Goal: Task Accomplishment & Management: Complete application form

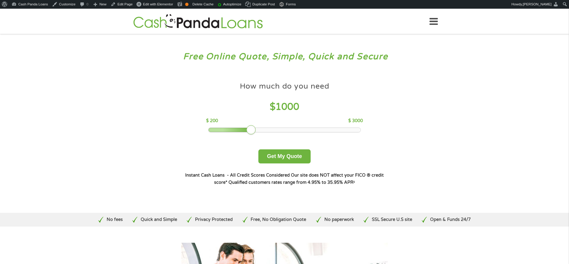
click at [251, 129] on div at bounding box center [252, 130] width 10 height 10
drag, startPoint x: 252, startPoint y: 130, endPoint x: 289, endPoint y: 156, distance: 45.3
click at [286, 129] on div at bounding box center [284, 130] width 10 height 10
click at [290, 154] on button "Get My Quote" at bounding box center [285, 156] width 52 height 14
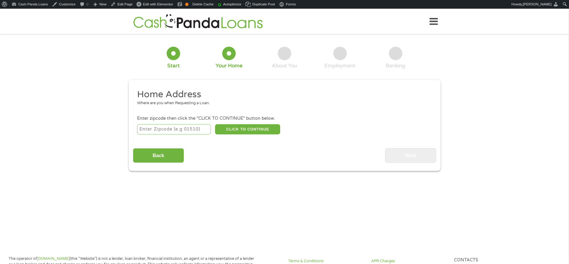
click at [168, 127] on input "number" at bounding box center [174, 129] width 74 height 10
type input "83714"
click at [243, 126] on button "CLICK TO CONTINUE" at bounding box center [247, 129] width 65 height 10
type input "83714"
type input "Garden City"
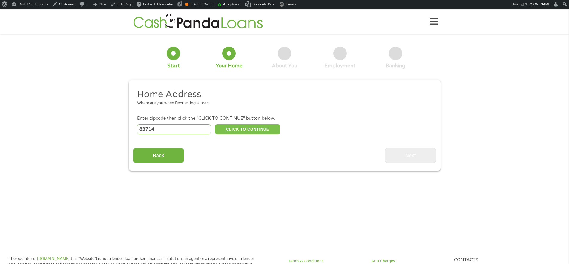
select select "Idaho"
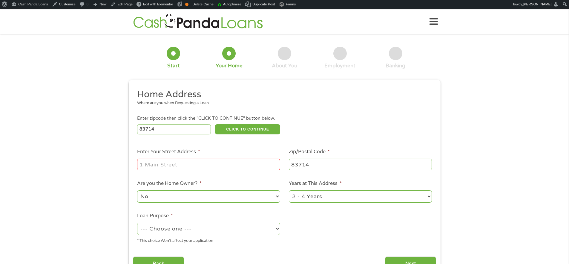
click at [204, 167] on input "Enter Your Street Address *" at bounding box center [208, 163] width 143 height 11
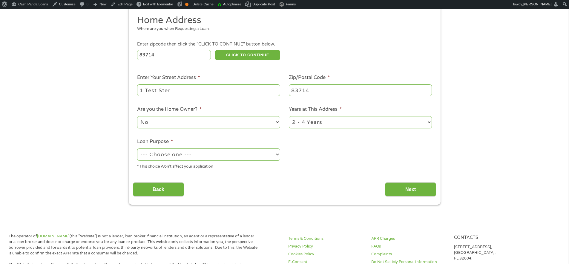
scroll to position [120, 0]
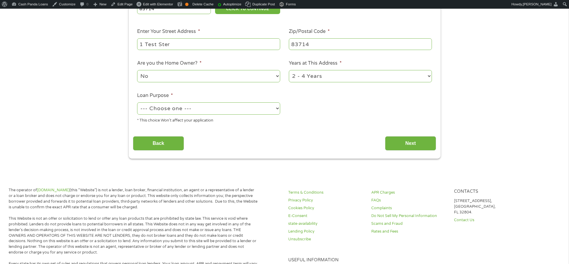
type input "1 Test Ster"
click at [223, 113] on select "--- Choose one --- Pay Bills Debt Consolidation Home Improvement Major Purchase…" at bounding box center [208, 108] width 143 height 12
select select "homeimprovement"
click at [137, 102] on select "--- Choose one --- Pay Bills Debt Consolidation Home Improvement Major Purchase…" at bounding box center [208, 108] width 143 height 12
click at [416, 140] on input "Next" at bounding box center [410, 143] width 51 height 15
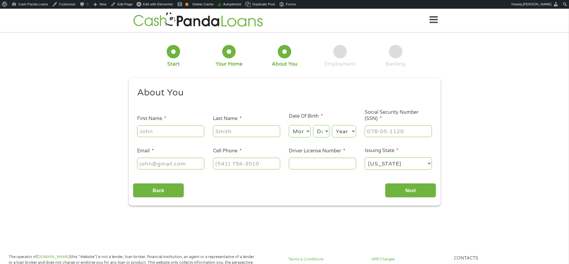
scroll to position [0, 0]
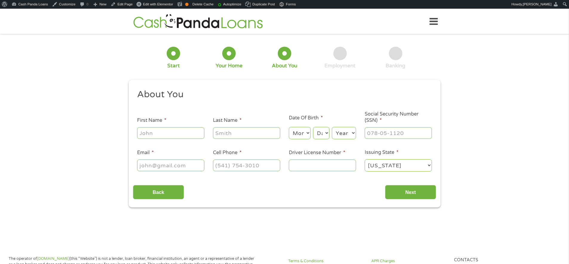
click at [167, 136] on input "First Name *" at bounding box center [170, 132] width 67 height 11
type input "[PERSON_NAME]"
type input "King"
type input "lewisking0072@hotmail.com"
type input "(078) 055-5495"
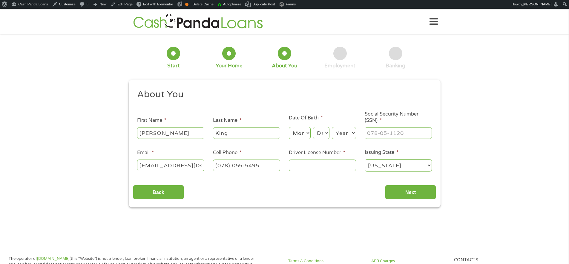
click at [190, 134] on ul "About You This field is hidden when viewing the form Title * --- Choose one ---…" at bounding box center [284, 132] width 303 height 88
type input "Testse"
click at [302, 134] on select "Month 1 2 3 4 5 6 7 8 9 10 11 12" at bounding box center [300, 133] width 22 height 12
select select "2"
click at [289, 127] on select "Month 1 2 3 4 5 6 7 8 9 10 11 12" at bounding box center [300, 133] width 22 height 12
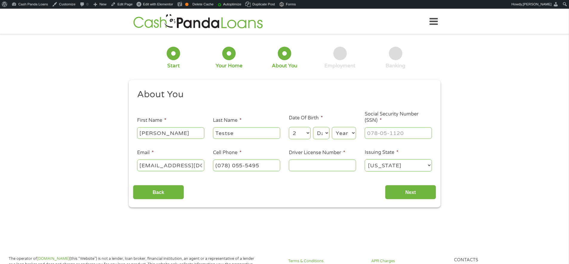
click at [322, 134] on select "Day 1 2 3 4 5 6 7 8 9 10 11 12 13 14 15 16 17 18 19 20 21 22 23 24 25 26 27 28 …" at bounding box center [321, 133] width 16 height 12
select select "3"
click at [313, 127] on select "Day 1 2 3 4 5 6 7 8 9 10 11 12 13 14 15 16 17 18 19 20 21 22 23 24 25 26 27 28 …" at bounding box center [321, 133] width 16 height 12
click at [343, 134] on select "Year 2007 2006 2005 2004 2003 2002 2001 2000 1999 1998 1997 1996 1995 1994 1993…" at bounding box center [344, 133] width 24 height 12
select select "2004"
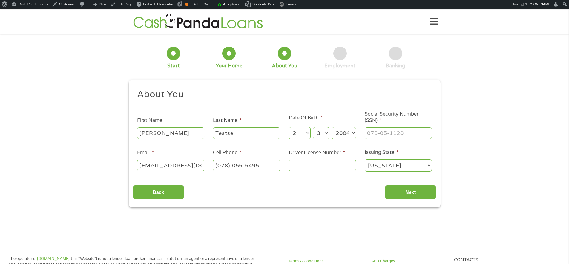
click at [332, 127] on select "Year 2007 2006 2005 2004 2003 2002 2001 2000 1999 1998 1997 1996 1995 1994 1993…" at bounding box center [344, 133] width 24 height 12
click at [366, 134] on input "___-__-____" at bounding box center [398, 132] width 67 height 11
type input "214-34-2342"
drag, startPoint x: 180, startPoint y: 165, endPoint x: 165, endPoint y: 167, distance: 15.4
click at [165, 167] on input "lewisking0072@hotmail.com" at bounding box center [170, 164] width 67 height 11
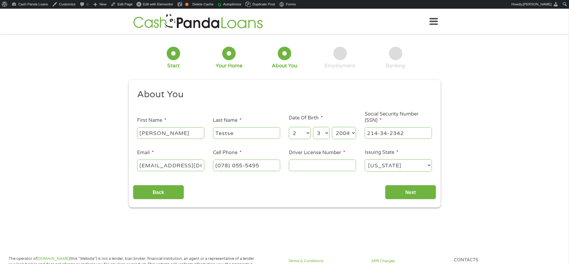
type input "lewisking@hotmail.com"
click at [215, 165] on input "(078) 055-5495" at bounding box center [246, 164] width 67 height 11
click at [218, 166] on input "(078) 055-5495" at bounding box center [246, 164] width 67 height 11
type input "(214) 230-7805"
click at [321, 168] on input "Driver License Number *" at bounding box center [322, 164] width 67 height 11
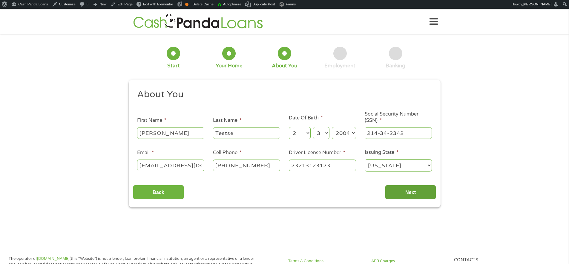
type input "23213123123"
click at [407, 191] on input "Next" at bounding box center [410, 192] width 51 height 15
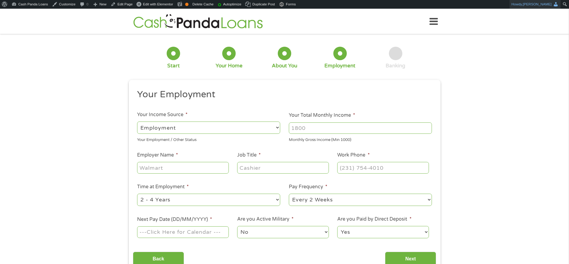
scroll to position [2, 2]
click at [326, 133] on input "Your Total Monthly Income *" at bounding box center [360, 127] width 143 height 11
type input "2250"
click at [508, 120] on div "1 Start 2 Your Home 3 About You 4 Employment 5 Banking 6 This field is hidden w…" at bounding box center [284, 156] width 569 height 236
click at [206, 167] on input "Employer Name *" at bounding box center [182, 167] width 91 height 11
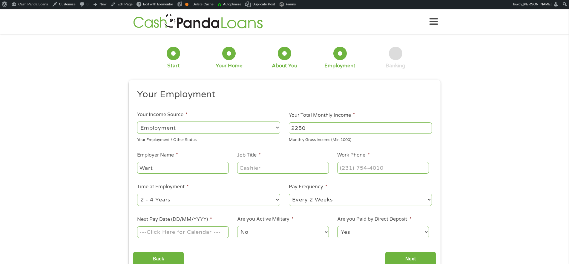
click at [248, 166] on input "Job Title *" at bounding box center [282, 167] width 91 height 11
drag, startPoint x: 166, startPoint y: 166, endPoint x: 155, endPoint y: 167, distance: 10.8
click at [155, 167] on input "Wart" at bounding box center [182, 167] width 91 height 11
click at [157, 167] on input "Warts" at bounding box center [182, 167] width 91 height 11
click at [151, 167] on input "Warts" at bounding box center [182, 167] width 91 height 11
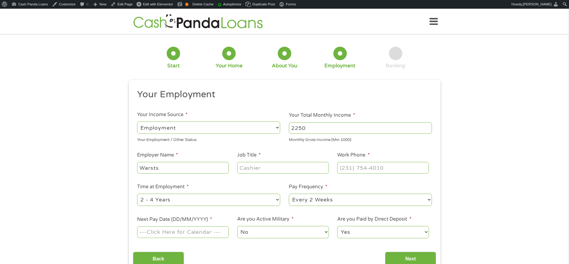
click at [175, 167] on input "Warsts" at bounding box center [182, 167] width 91 height 11
type input "Warst"
click at [277, 169] on input "Job Title *" at bounding box center [282, 167] width 91 height 11
type input "Cahetr"
click at [365, 164] on input "(___) ___-____" at bounding box center [382, 167] width 91 height 11
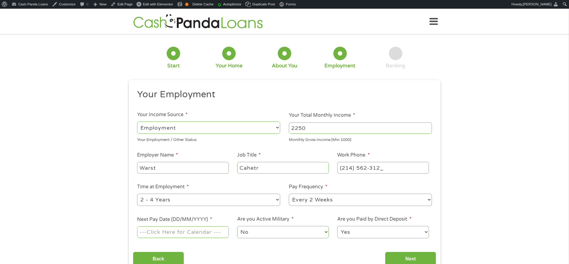
type input "(214) 562-3123"
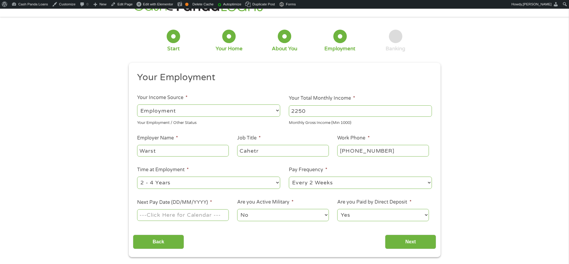
scroll to position [53, 0]
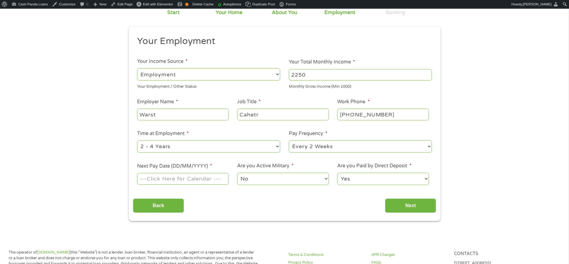
click at [198, 178] on input "Next Pay Date (DD/MM/YYYY) *" at bounding box center [182, 178] width 91 height 11
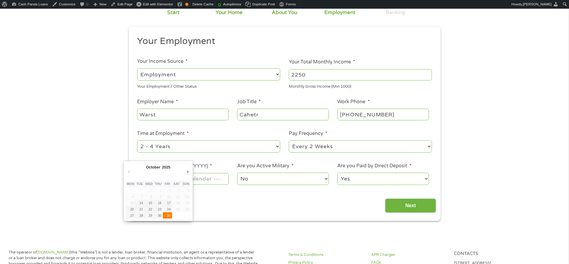
type input "31/10/2025"
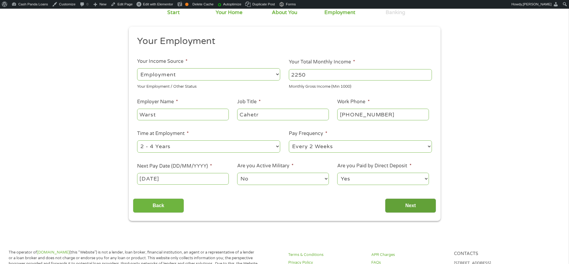
click at [402, 203] on input "Next" at bounding box center [410, 205] width 51 height 15
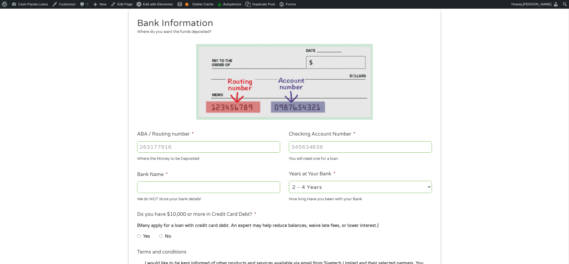
scroll to position [118, 0]
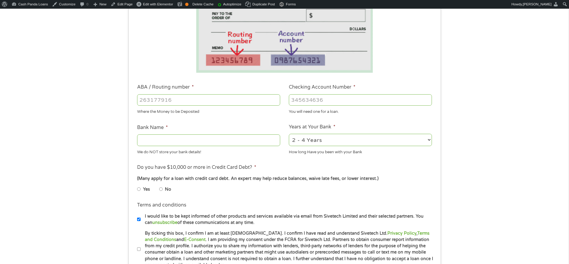
click at [160, 98] on input "ABA / Routing number *" at bounding box center [208, 99] width 143 height 11
click at [234, 124] on li "Bank Name * We do NOT store your bank details!" at bounding box center [209, 139] width 152 height 31
drag, startPoint x: 210, startPoint y: 106, endPoint x: 208, endPoint y: 102, distance: 4.6
click at [208, 103] on div at bounding box center [208, 100] width 143 height 14
click at [208, 101] on input "ABA / Routing number *" at bounding box center [208, 99] width 143 height 11
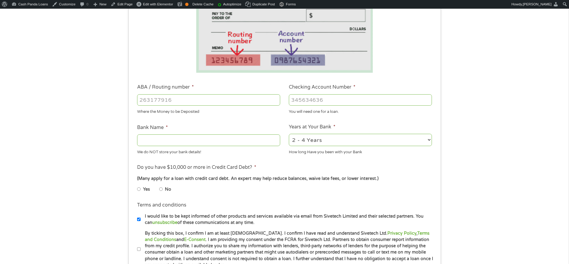
click at [228, 113] on div "Where the Money to be Deposited" at bounding box center [208, 111] width 143 height 8
click at [198, 101] on input "ABA / Routing number *" at bounding box center [208, 99] width 143 height 11
click at [171, 102] on input "ABA / Routing number *" at bounding box center [208, 99] width 143 height 11
paste input "1"
type input "107006486"
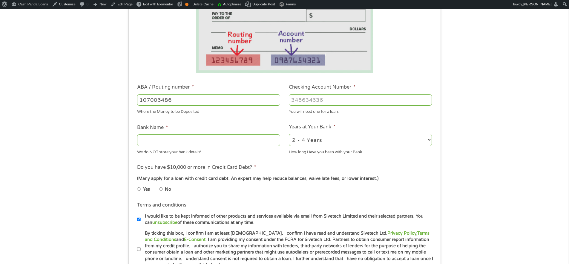
type input "MAIN BANK"
type input "312312321123"
click at [167, 190] on label "No" at bounding box center [168, 189] width 6 height 7
click at [163, 190] on input "No" at bounding box center [161, 189] width 4 height 10
radio input "true"
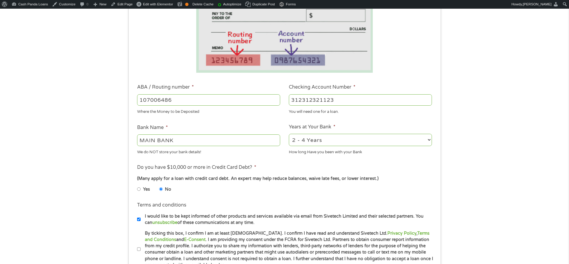
click at [247, 237] on label "By ticking this box, I confirm I am at least 18 years old. I confirm I have rea…" at bounding box center [287, 249] width 293 height 38
click at [141, 244] on input "By ticking this box, I confirm I am at least 18 years old. I confirm I have rea…" at bounding box center [139, 249] width 4 height 10
checkbox input "true"
click at [231, 221] on label "I would like to be kept informed of other products and services available via e…" at bounding box center [287, 219] width 293 height 13
click at [141, 221] on input "I would like to be kept informed of other products and services available via e…" at bounding box center [139, 219] width 4 height 10
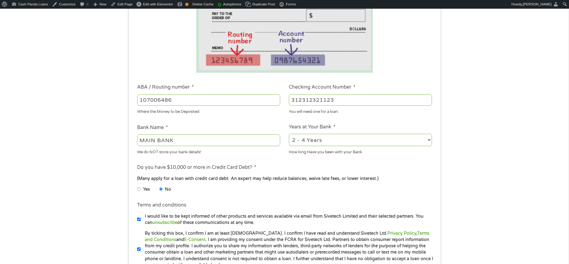
checkbox input "false"
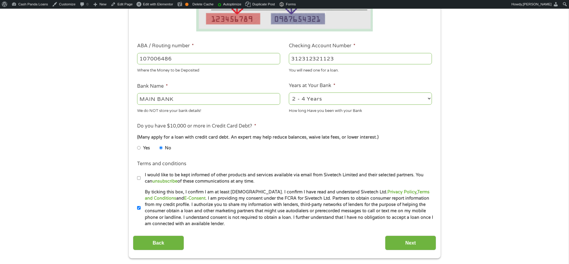
scroll to position [212, 0]
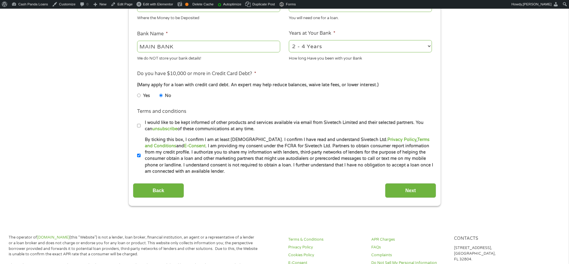
click at [149, 97] on label "Yes" at bounding box center [146, 95] width 7 height 7
click at [141, 97] on input "Yes" at bounding box center [139, 96] width 4 height 10
radio input "true"
click at [415, 186] on input "Next" at bounding box center [410, 190] width 51 height 15
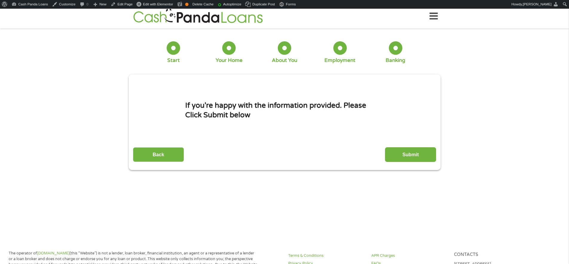
scroll to position [0, 0]
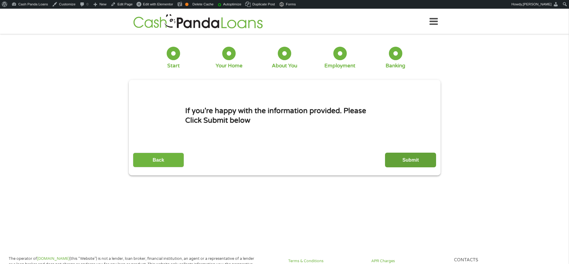
click at [411, 158] on input "Submit" at bounding box center [410, 159] width 51 height 15
